Goal: Task Accomplishment & Management: Use online tool/utility

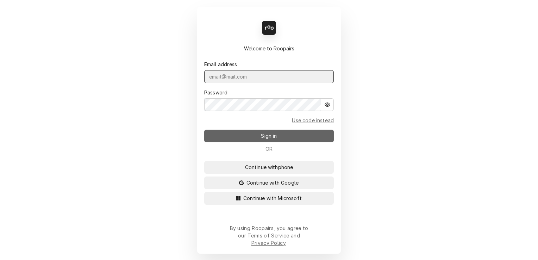
type input "shanskipper@gmail.com"
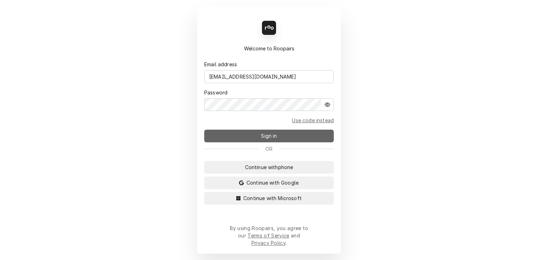
click at [280, 137] on button "Sign in" at bounding box center [269, 136] width 130 height 13
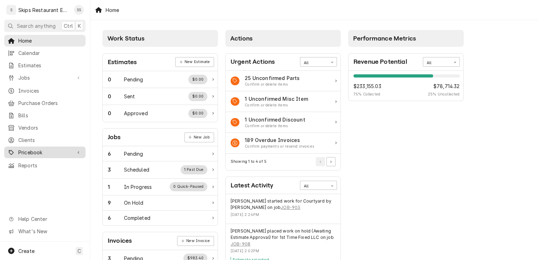
click at [28, 149] on span "Pricebook" at bounding box center [44, 152] width 53 height 7
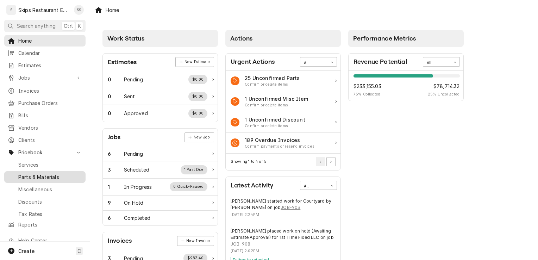
click at [38, 173] on span "Parts & Materials" at bounding box center [50, 176] width 64 height 7
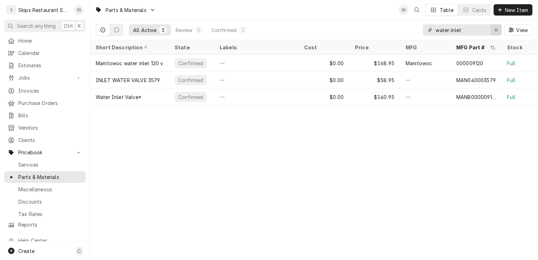
click at [495, 32] on icon "Erase input" at bounding box center [496, 29] width 4 height 5
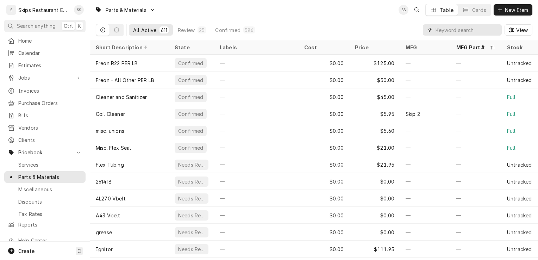
click at [448, 33] on input "Dynamic Content Wrapper" at bounding box center [466, 29] width 63 height 11
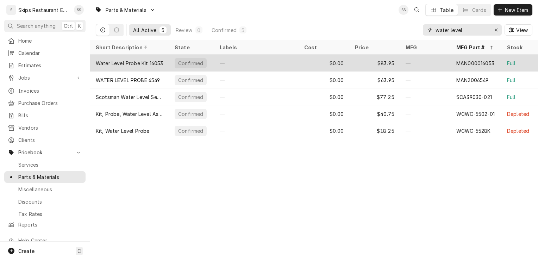
type input "water level"
click at [157, 57] on div "Water Level Probe Kit 16053" at bounding box center [129, 63] width 79 height 17
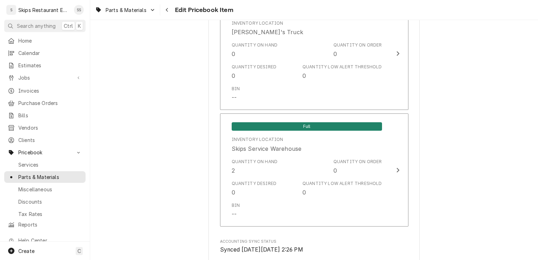
scroll to position [678, 0]
